Goal: Information Seeking & Learning: Learn about a topic

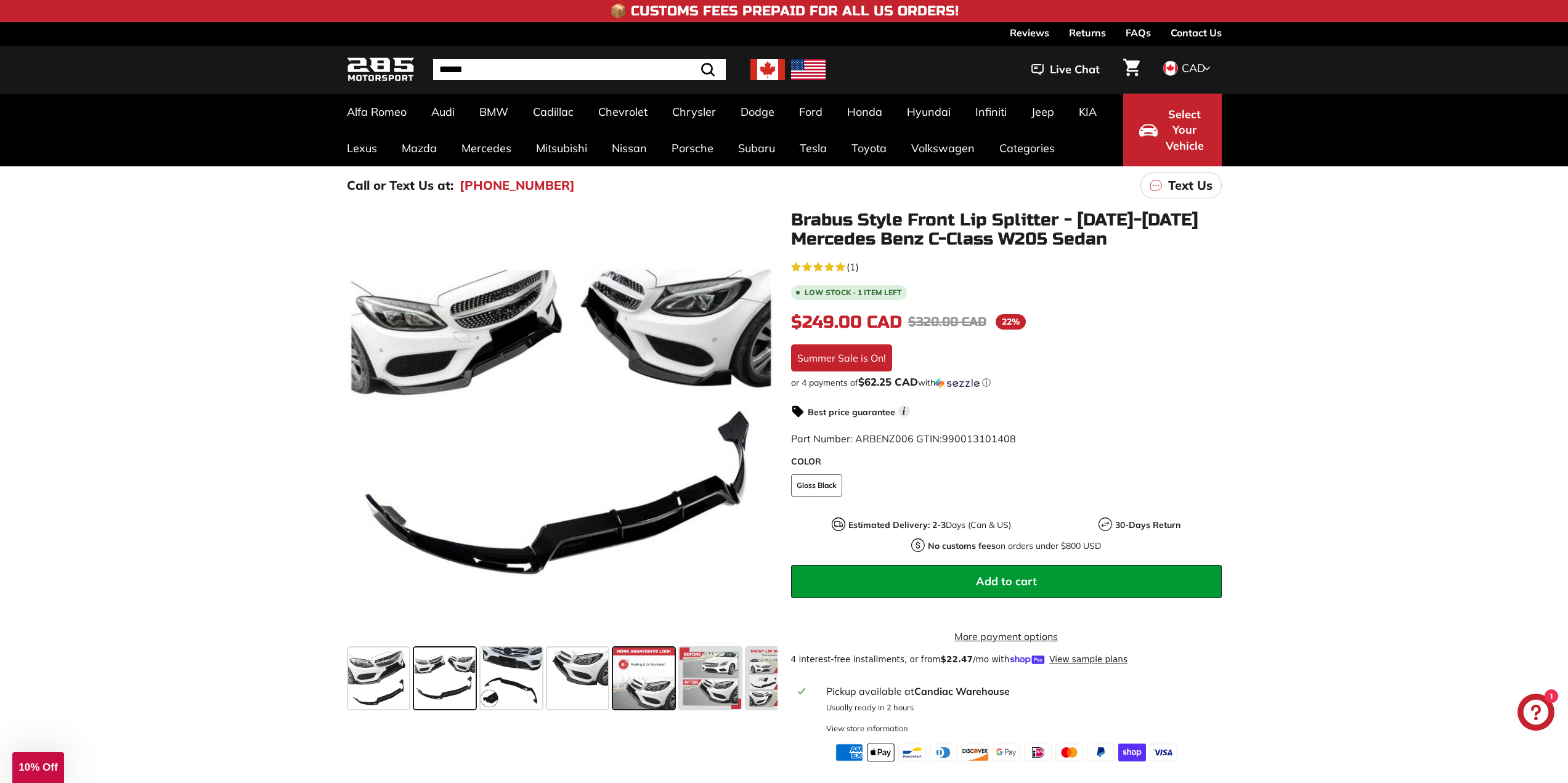
click at [650, 696] on span at bounding box center [644, 678] width 61 height 61
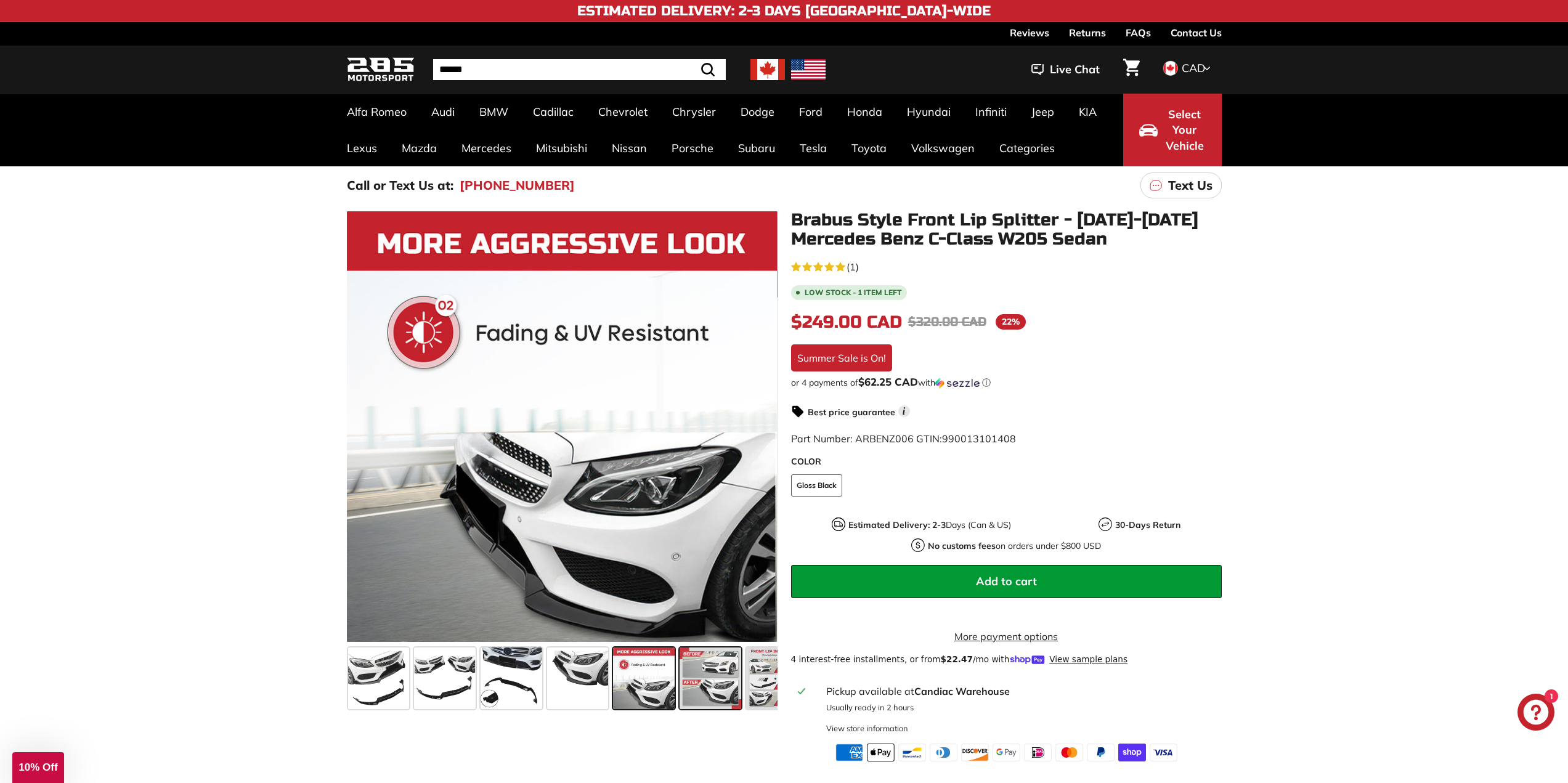
click at [716, 688] on span at bounding box center [710, 678] width 61 height 61
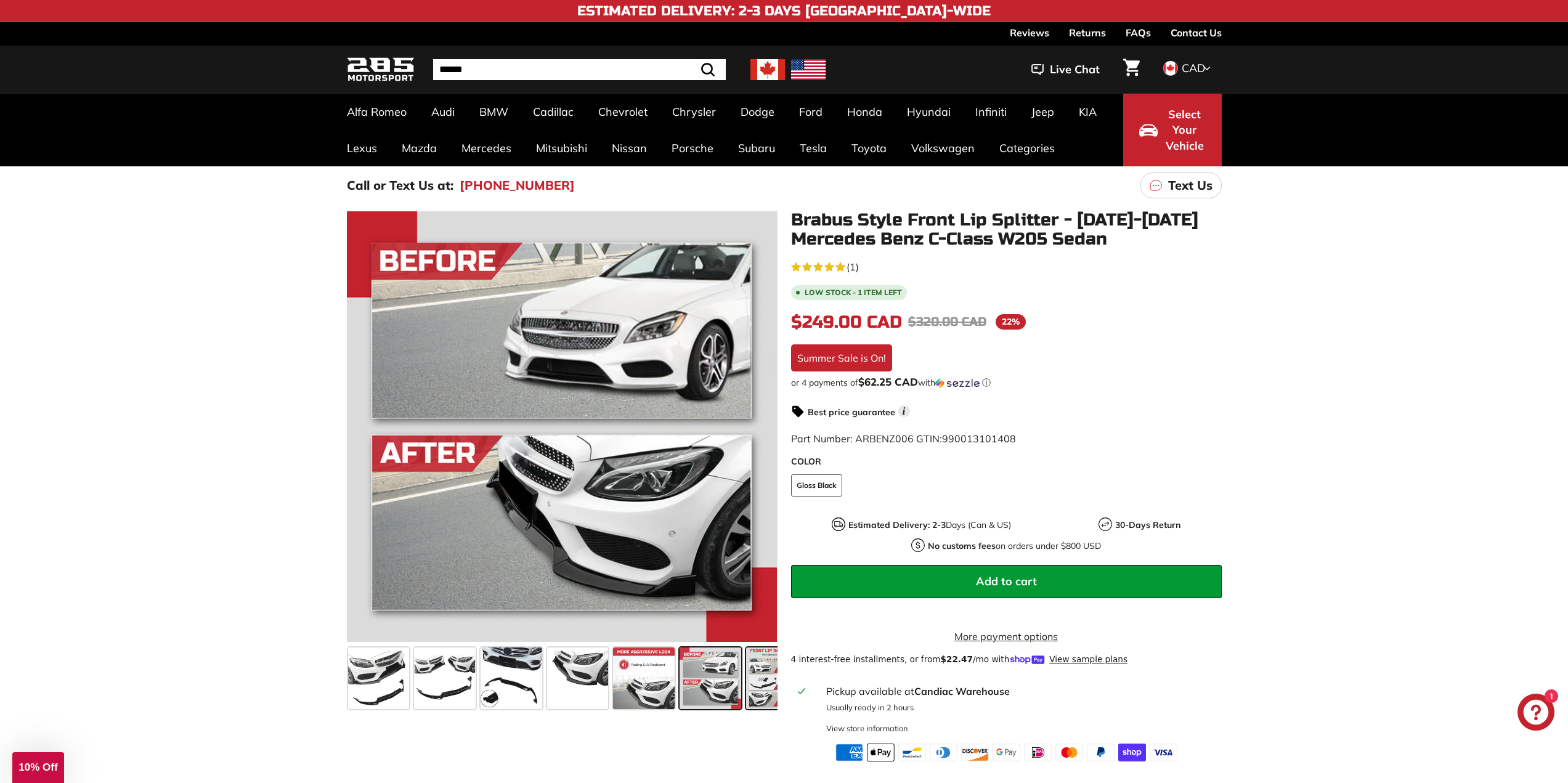
click at [771, 685] on span at bounding box center [777, 678] width 61 height 61
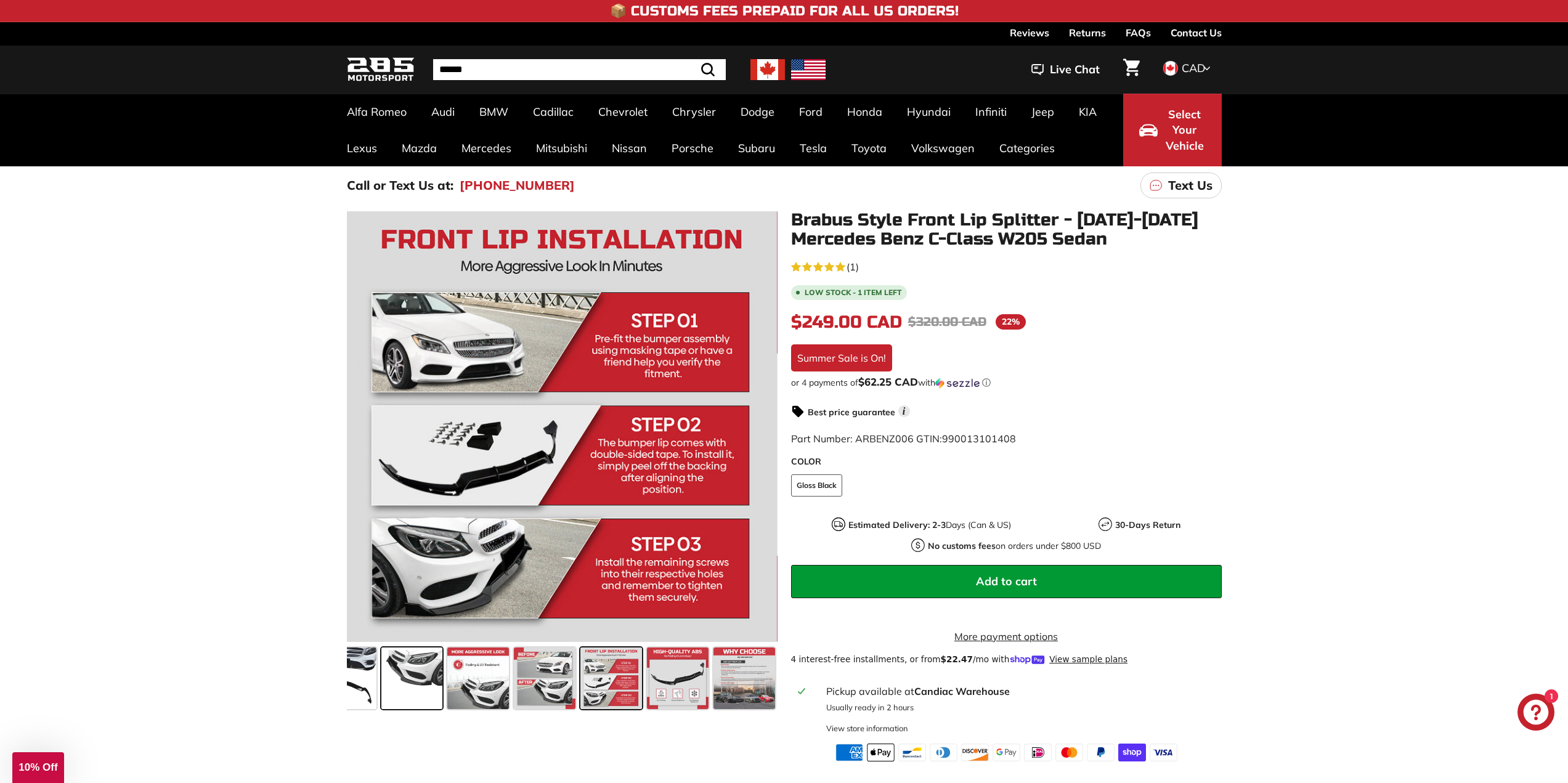
click at [434, 689] on span at bounding box center [412, 678] width 61 height 61
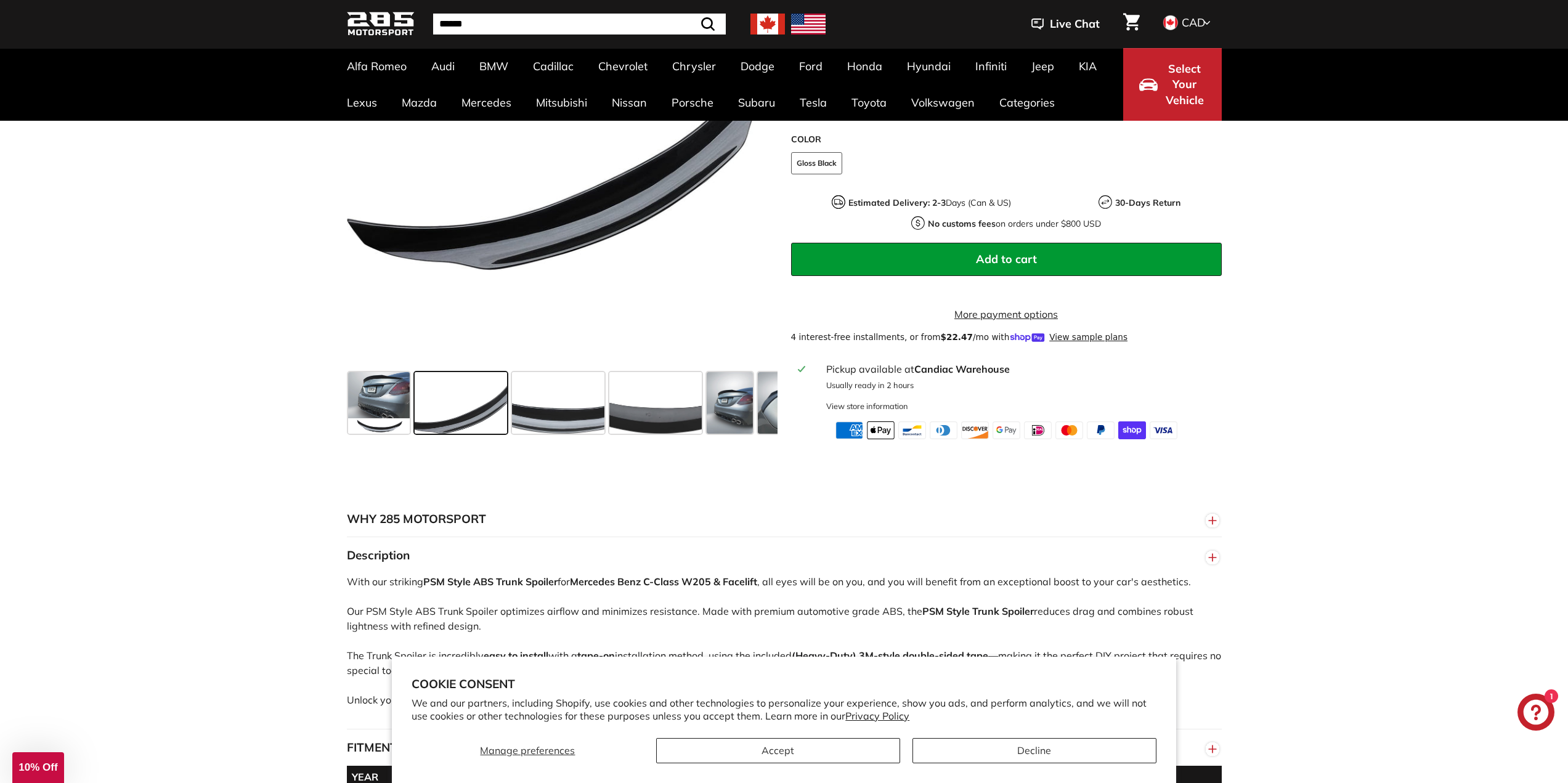
scroll to position [370, 0]
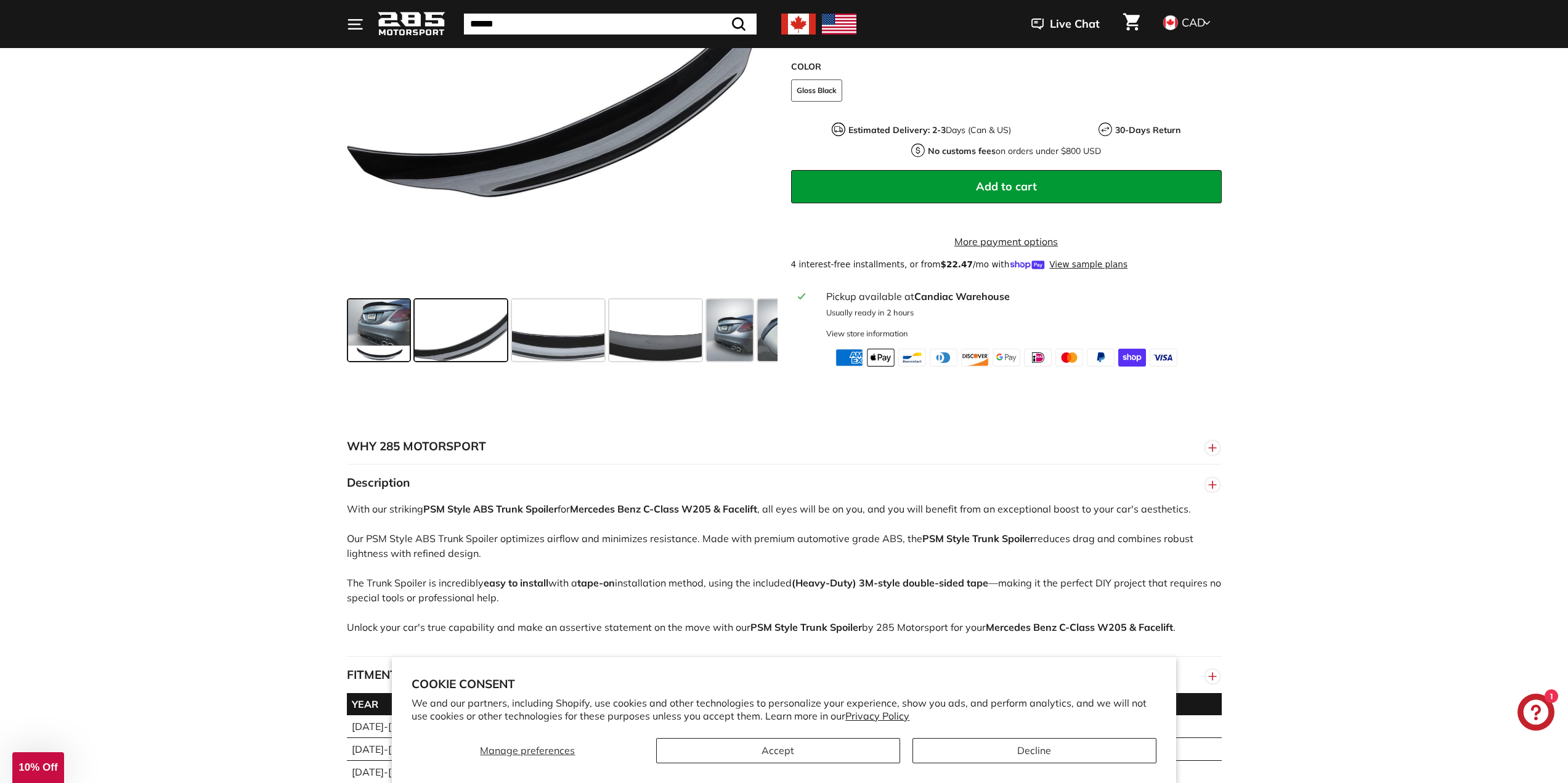
click at [371, 343] on span at bounding box center [379, 330] width 61 height 61
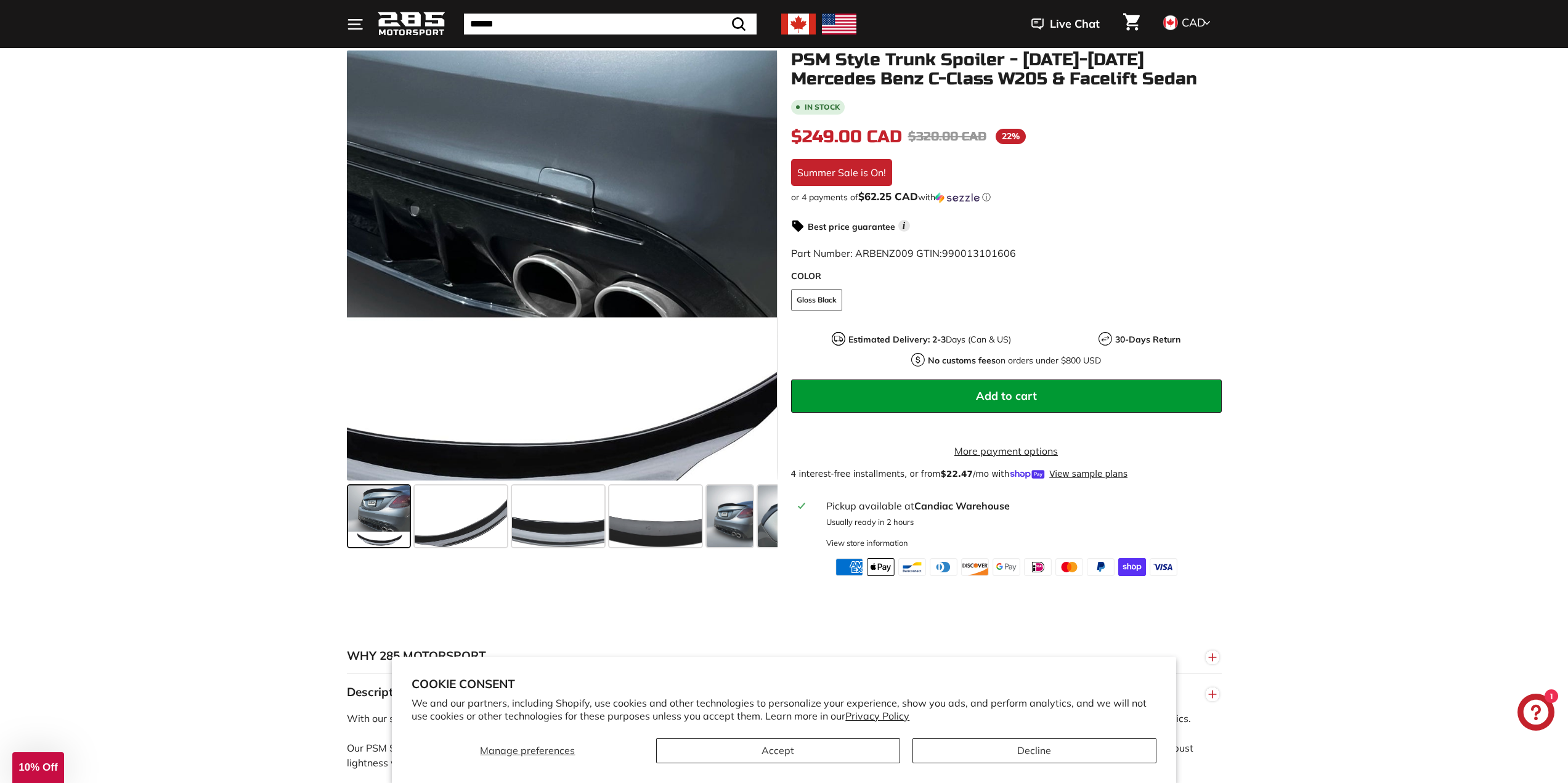
scroll to position [247, 0]
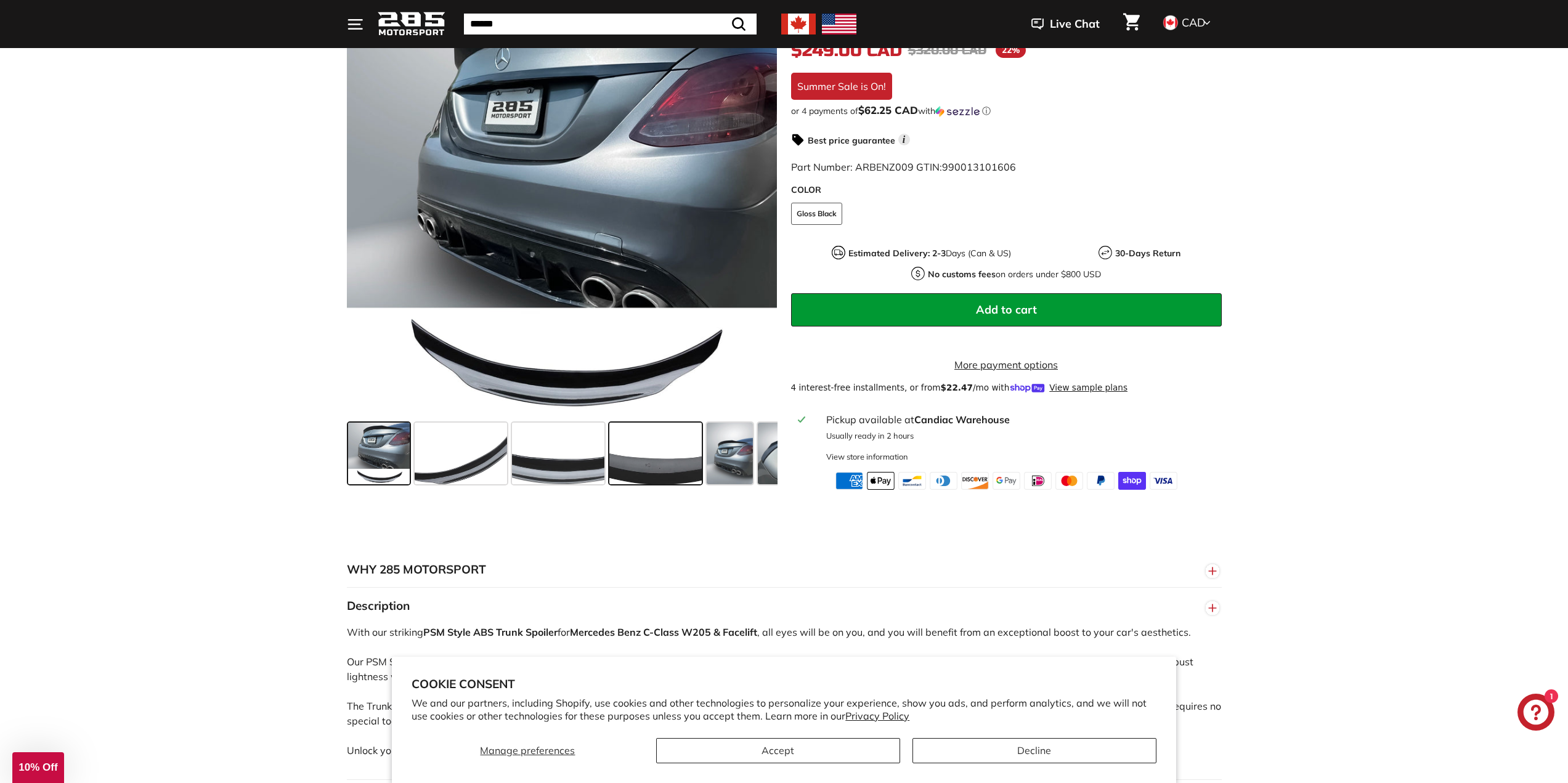
click at [662, 473] on span at bounding box center [656, 454] width 92 height 61
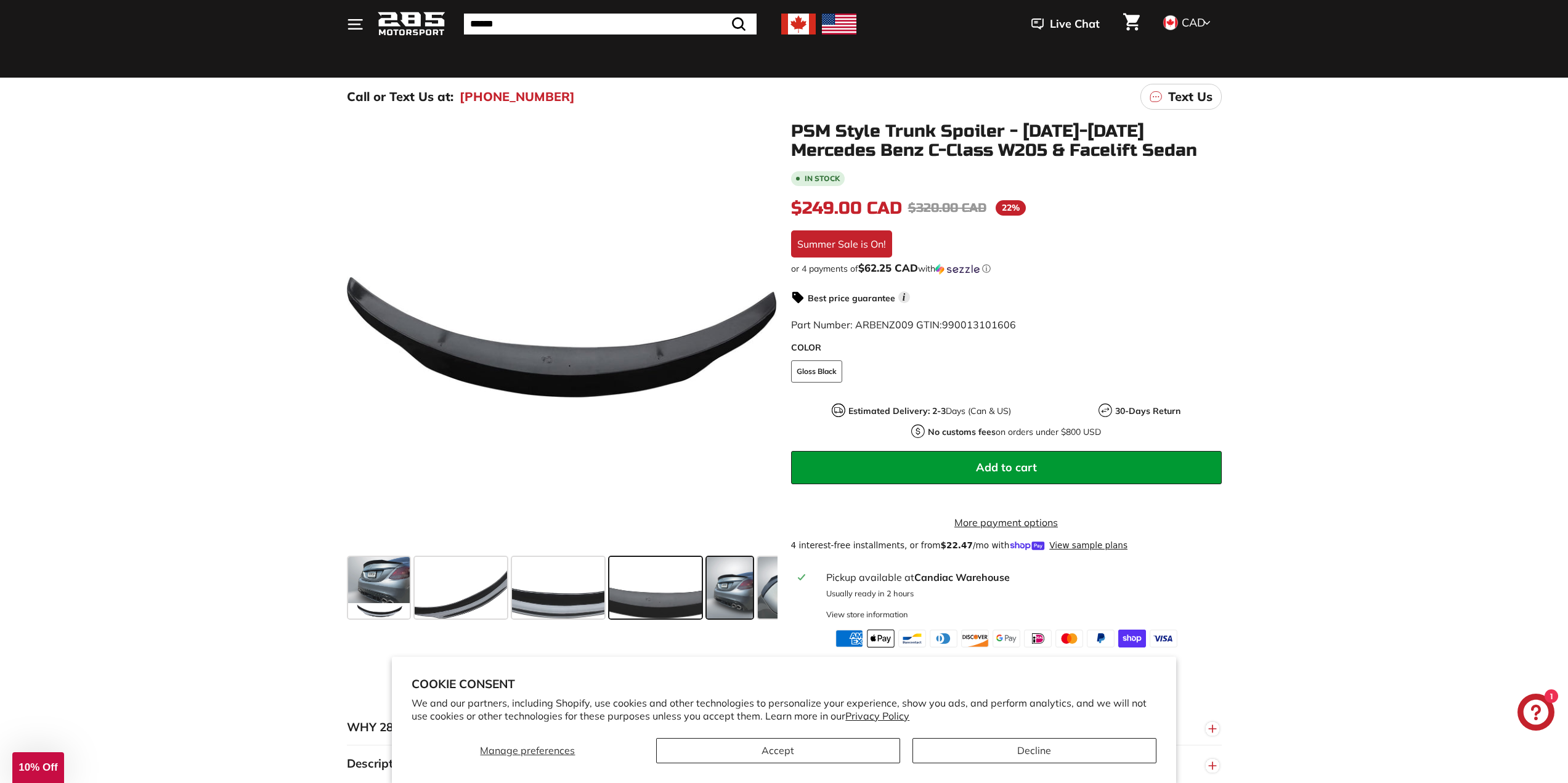
scroll to position [0, 0]
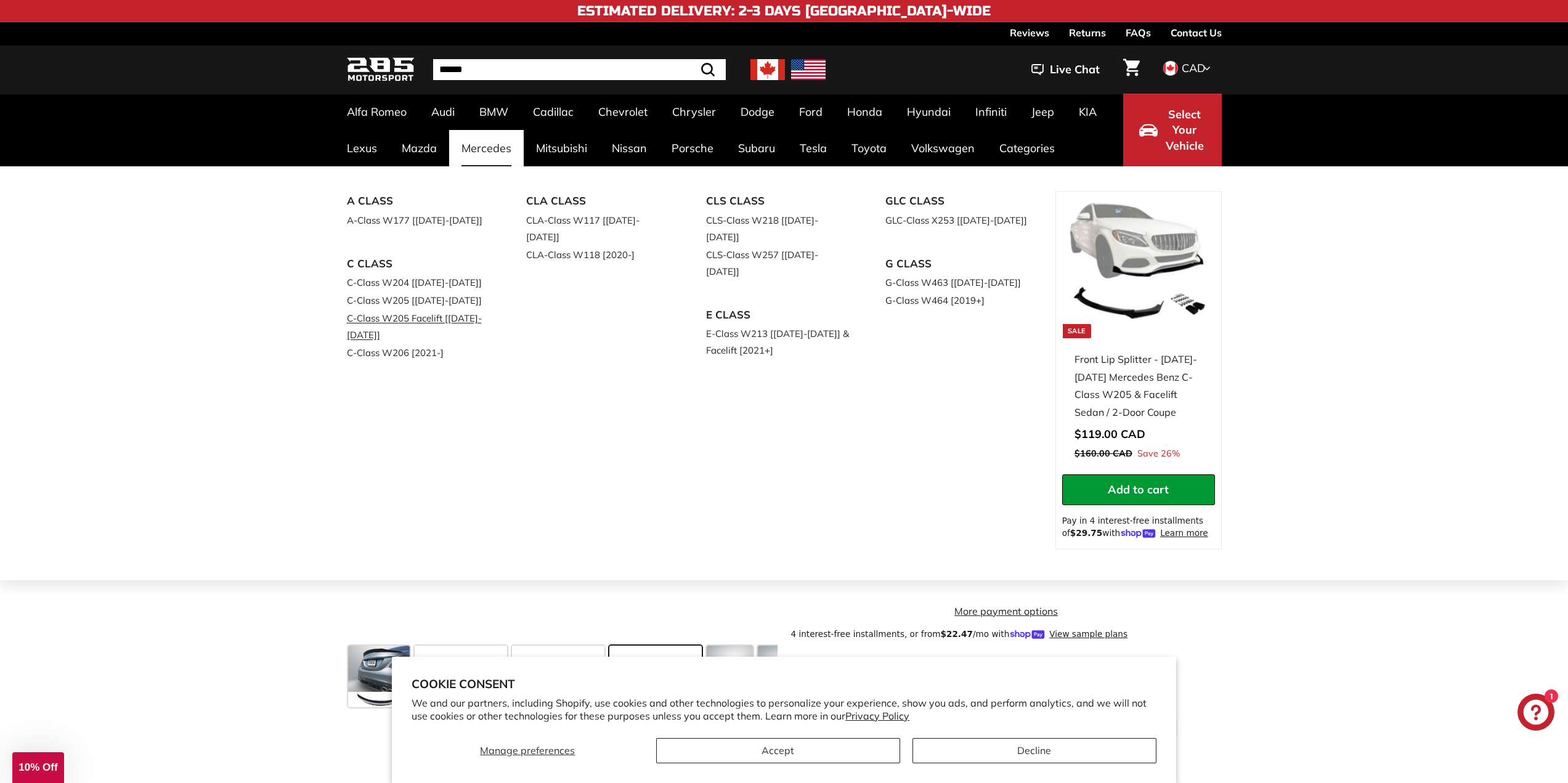
click at [377, 327] on link "C-Class W205 Facelift [[DATE]-[DATE]]" at bounding box center [419, 326] width 145 height 35
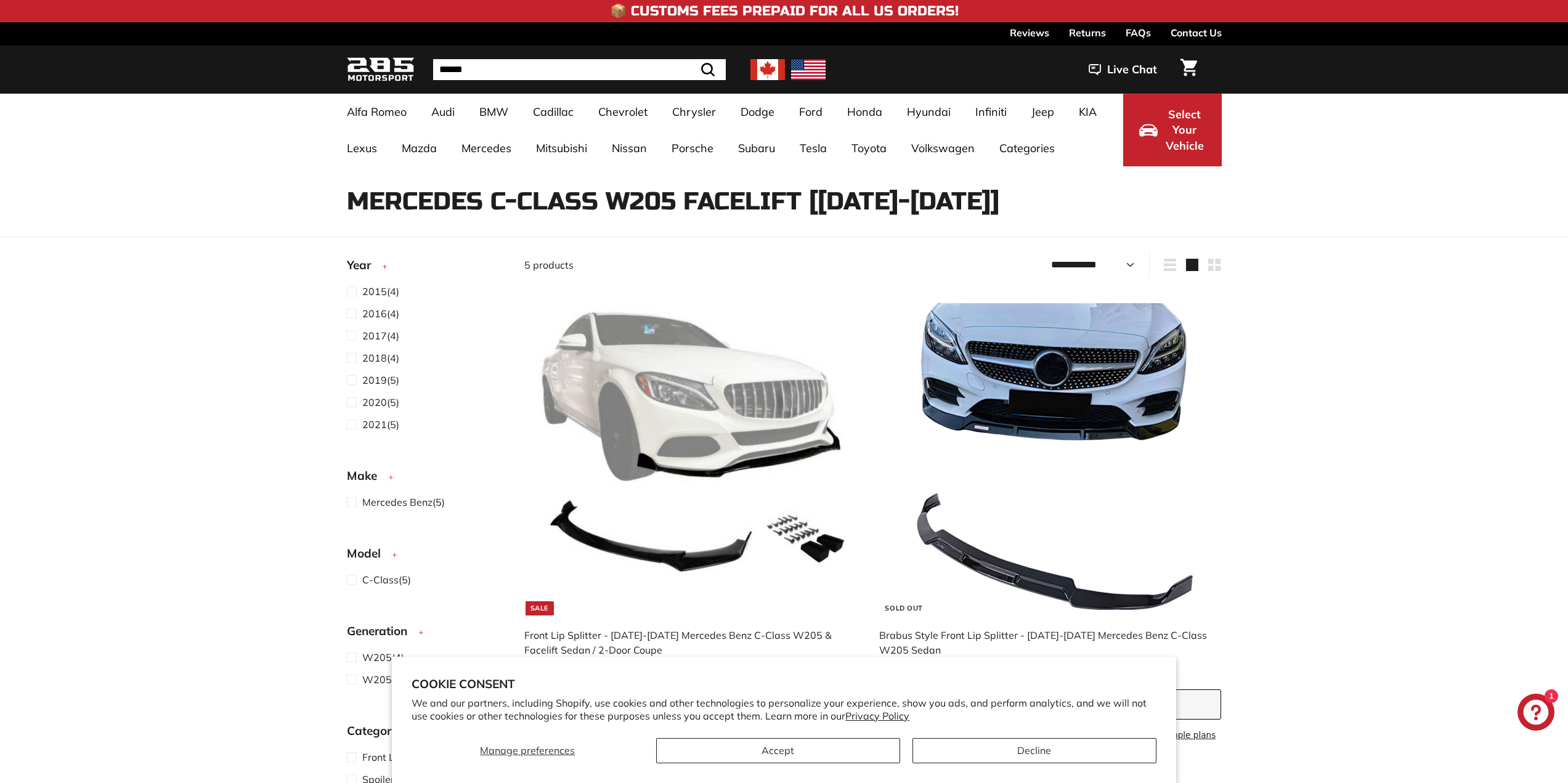
select select "**********"
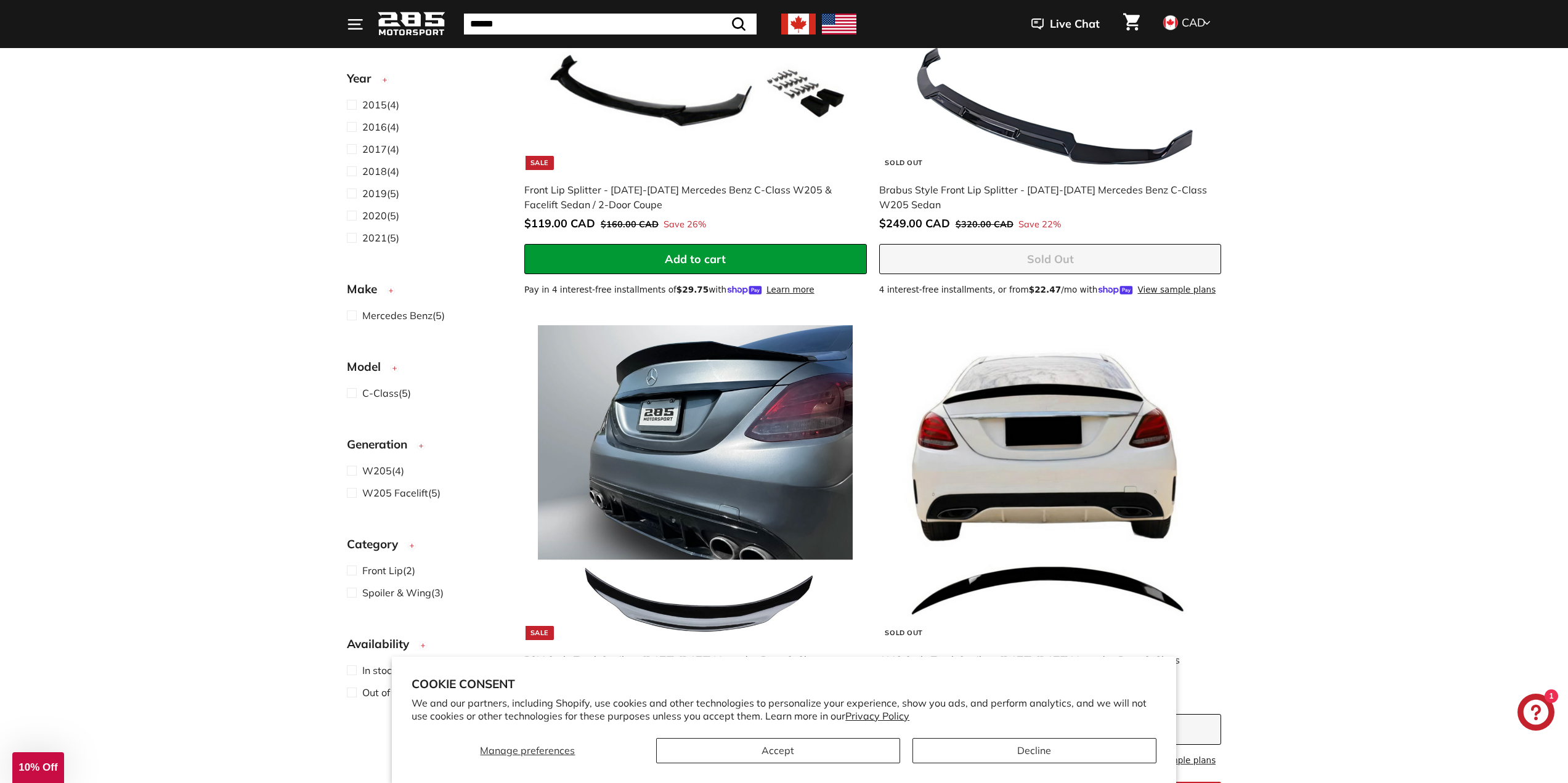
scroll to position [431, 0]
